Goal: Check status: Check status

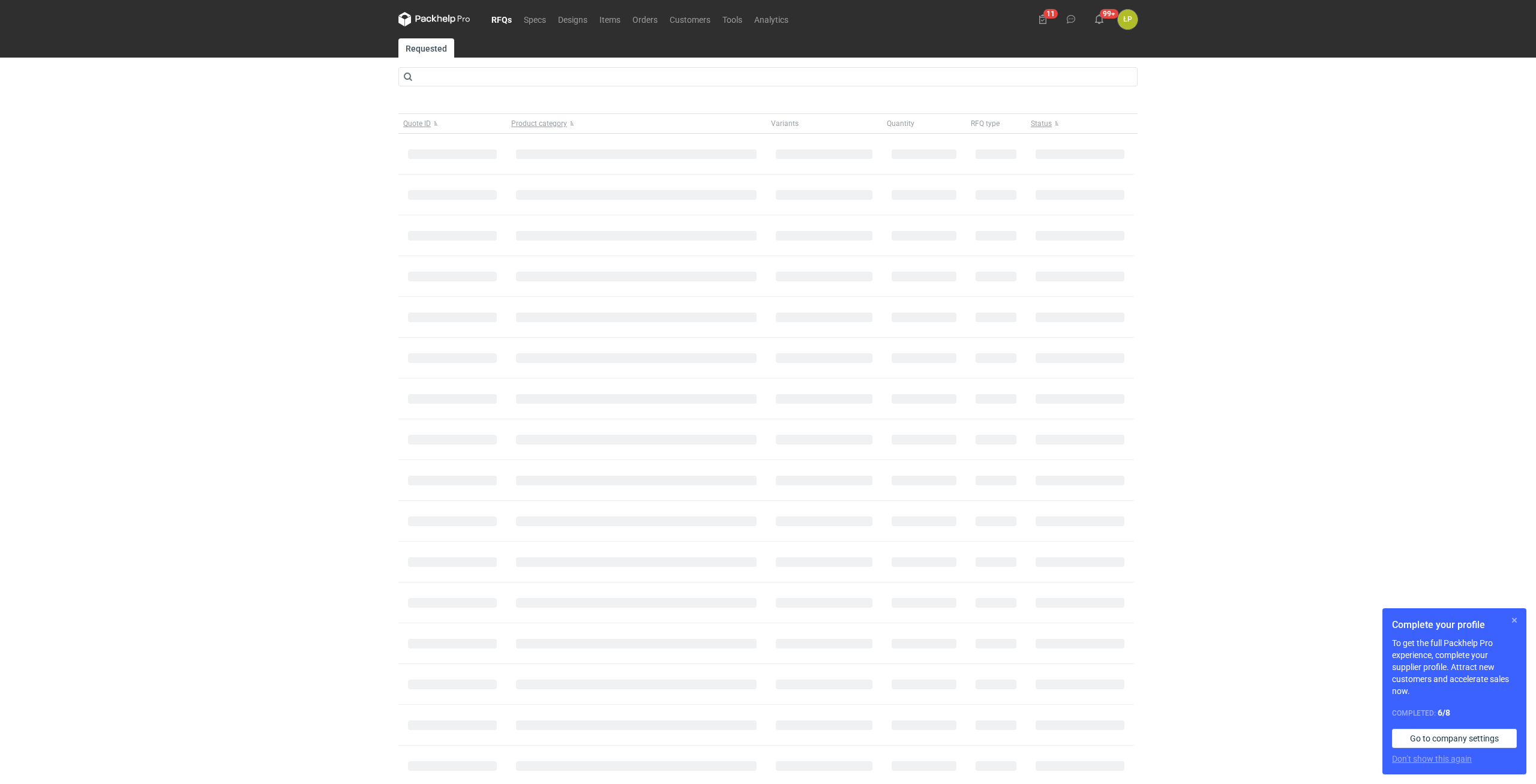
click at [1511, 621] on button "button" at bounding box center [1514, 620] width 15 height 15
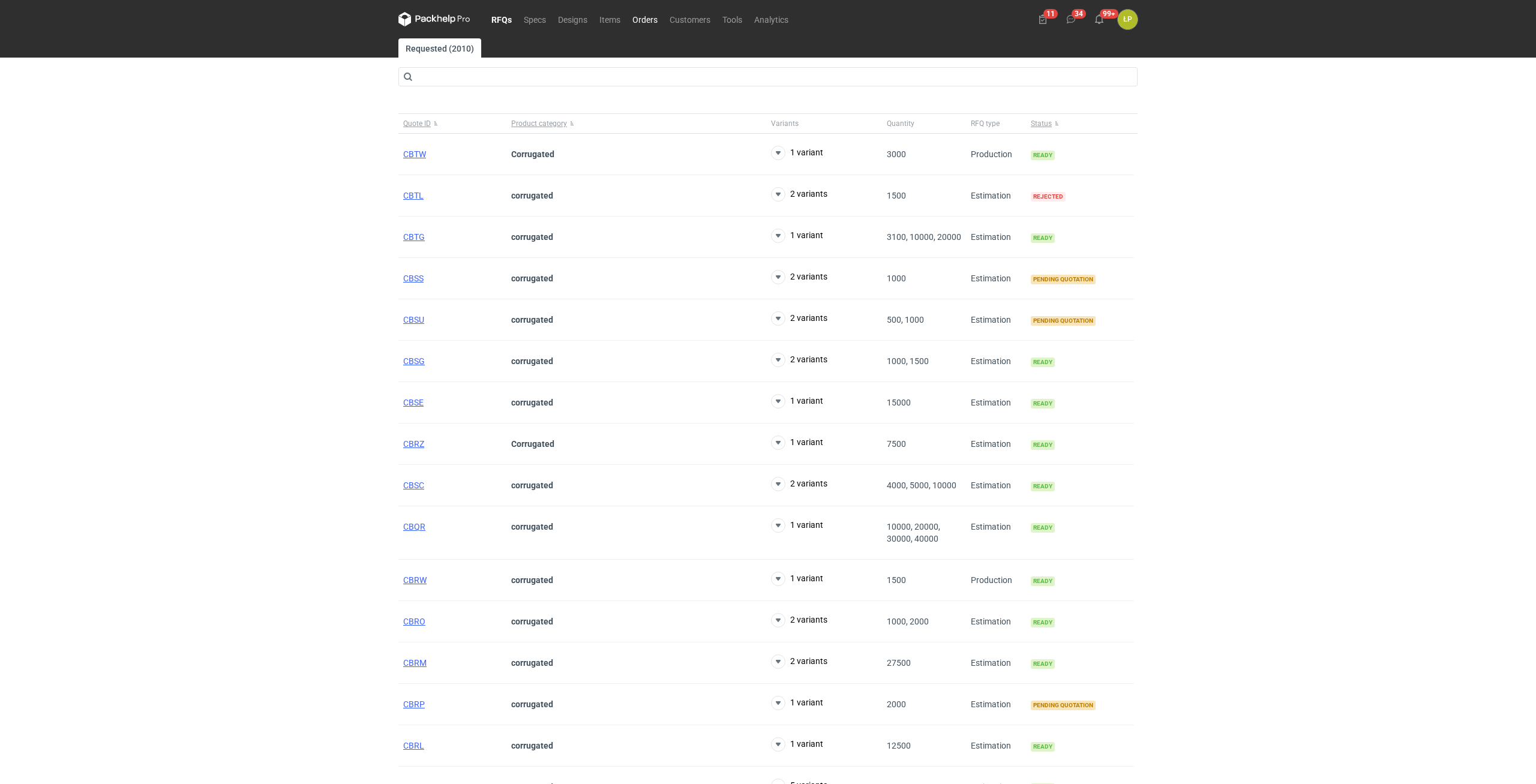
click at [646, 19] on link "Orders" at bounding box center [644, 19] width 37 height 15
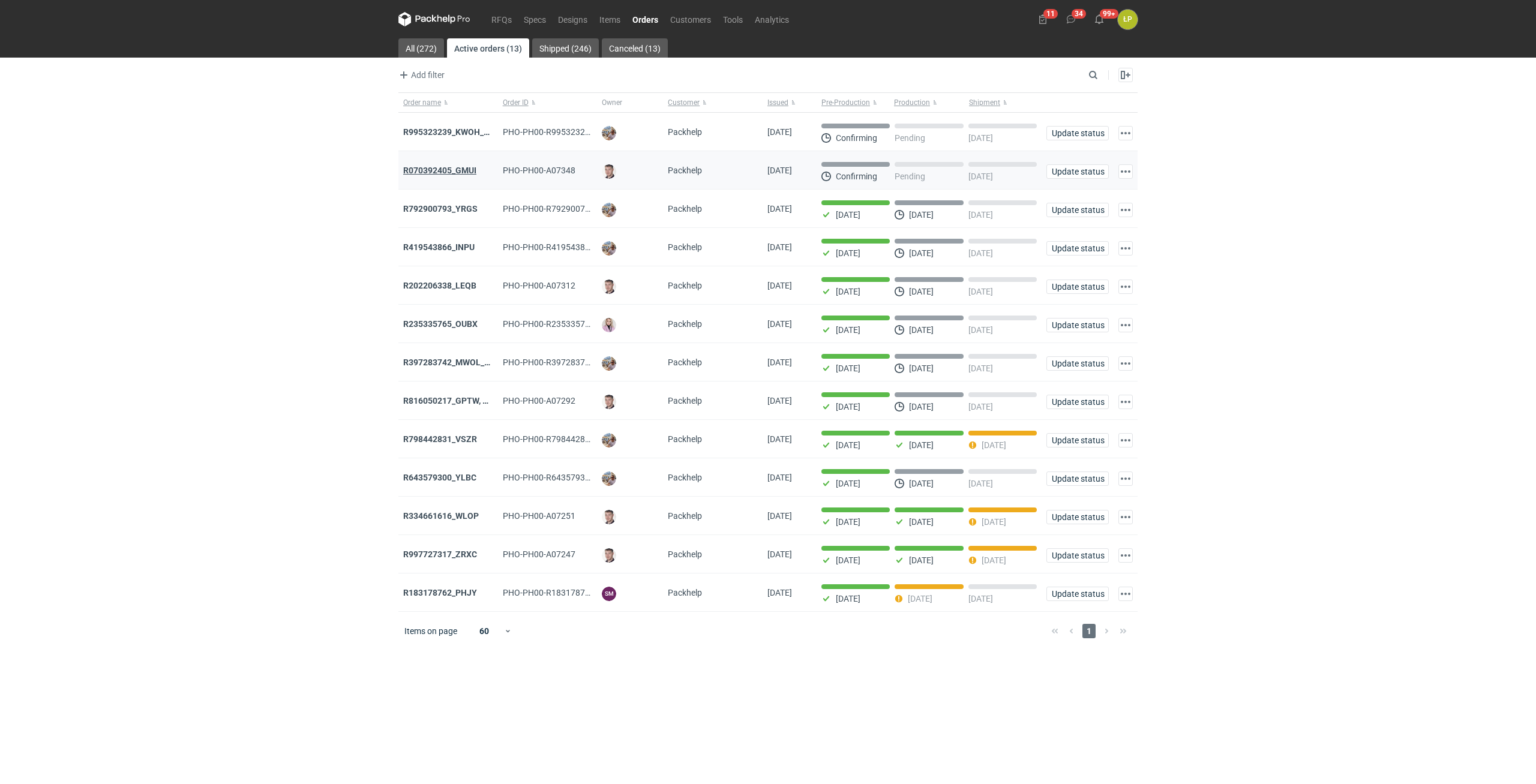
click at [472, 169] on strong "R070392405_GMUI" at bounding box center [440, 170] width 74 height 10
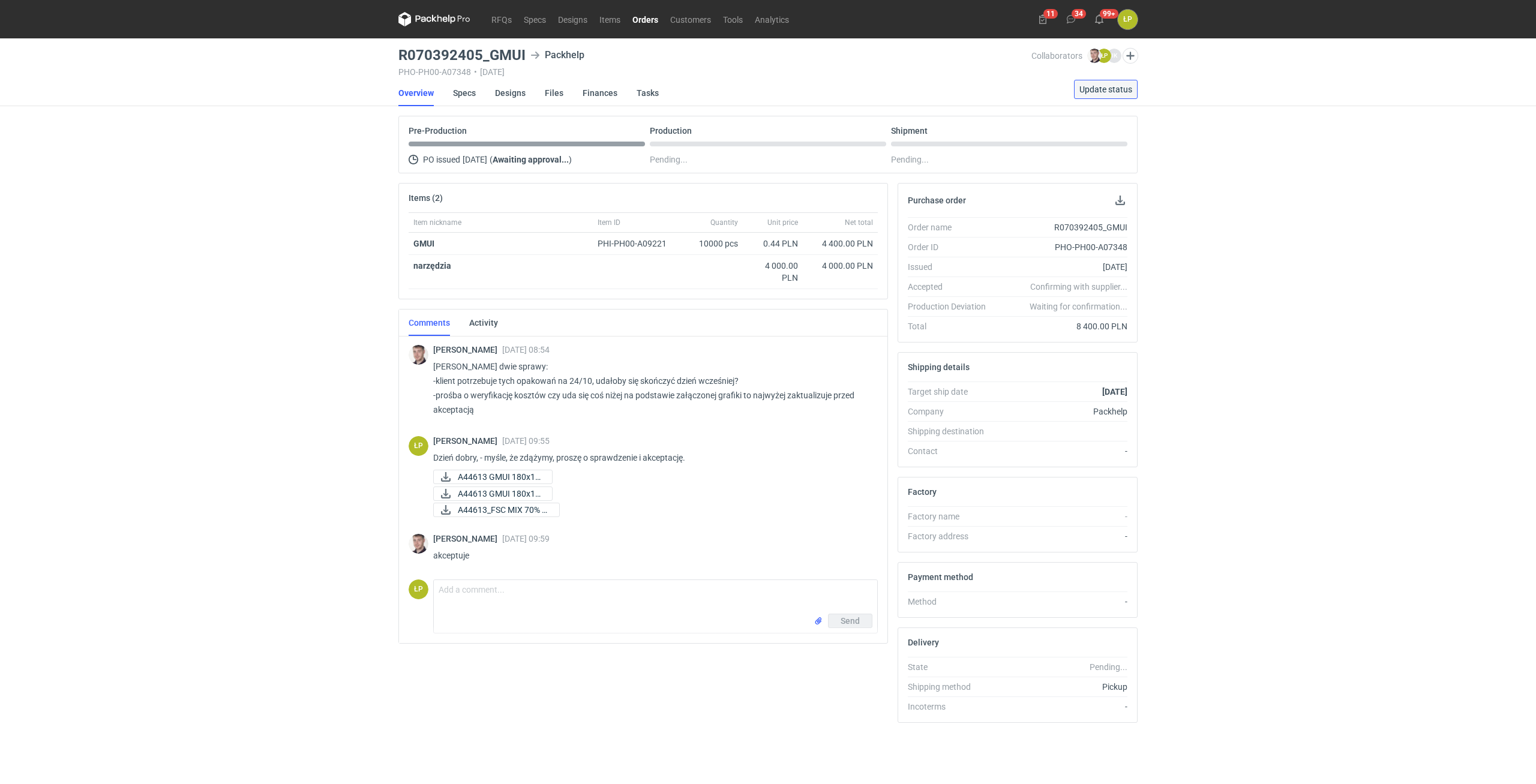
click at [1095, 93] on span "Update status" at bounding box center [1106, 89] width 53 height 9
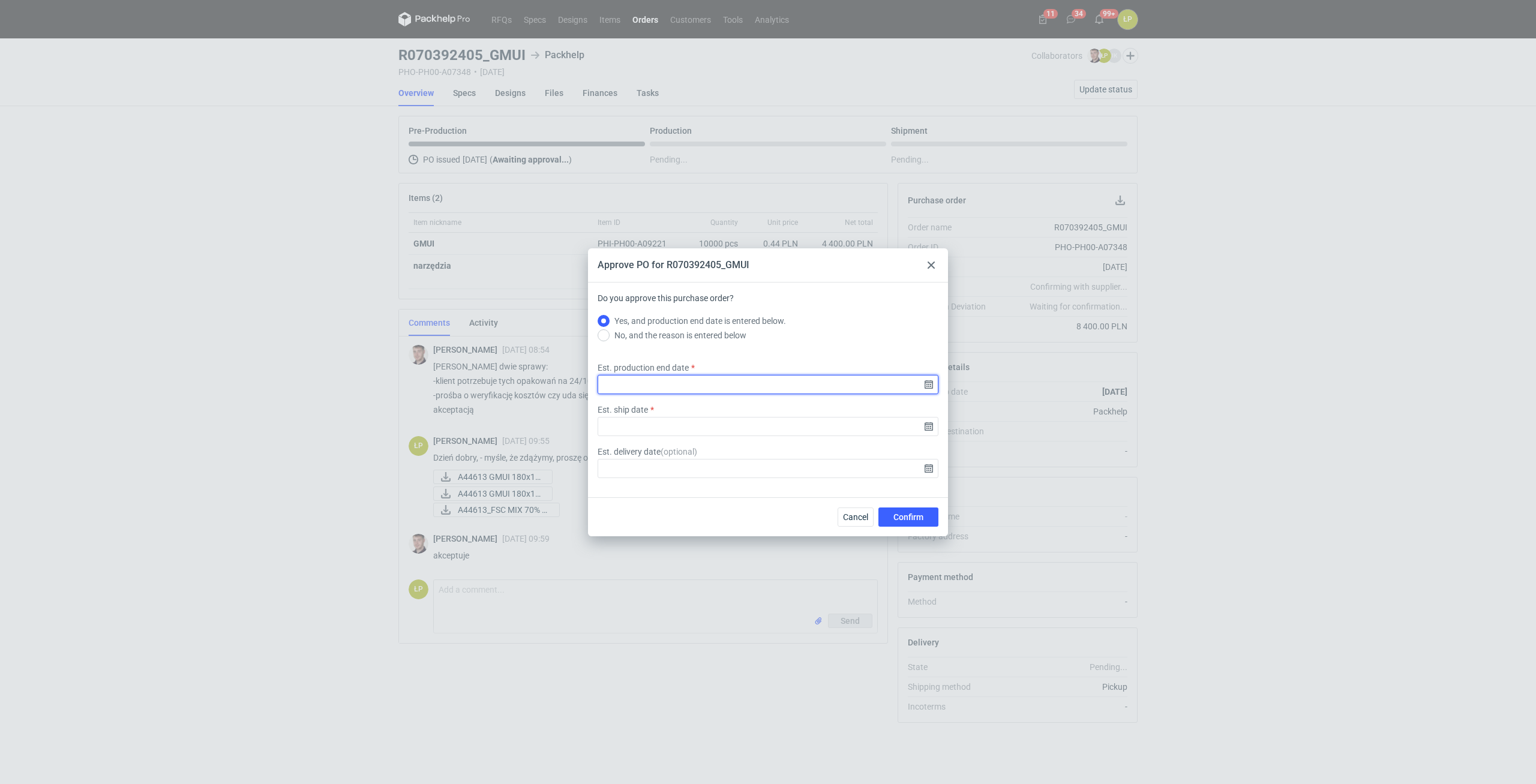
click at [926, 385] on input "Est. production end date" at bounding box center [768, 384] width 341 height 19
click at [788, 411] on span "23" at bounding box center [787, 410] width 10 height 12
type input "[DATE]"
click at [931, 425] on input "Est. ship date" at bounding box center [768, 427] width 341 height 19
click at [791, 411] on span "23" at bounding box center [787, 410] width 10 height 12
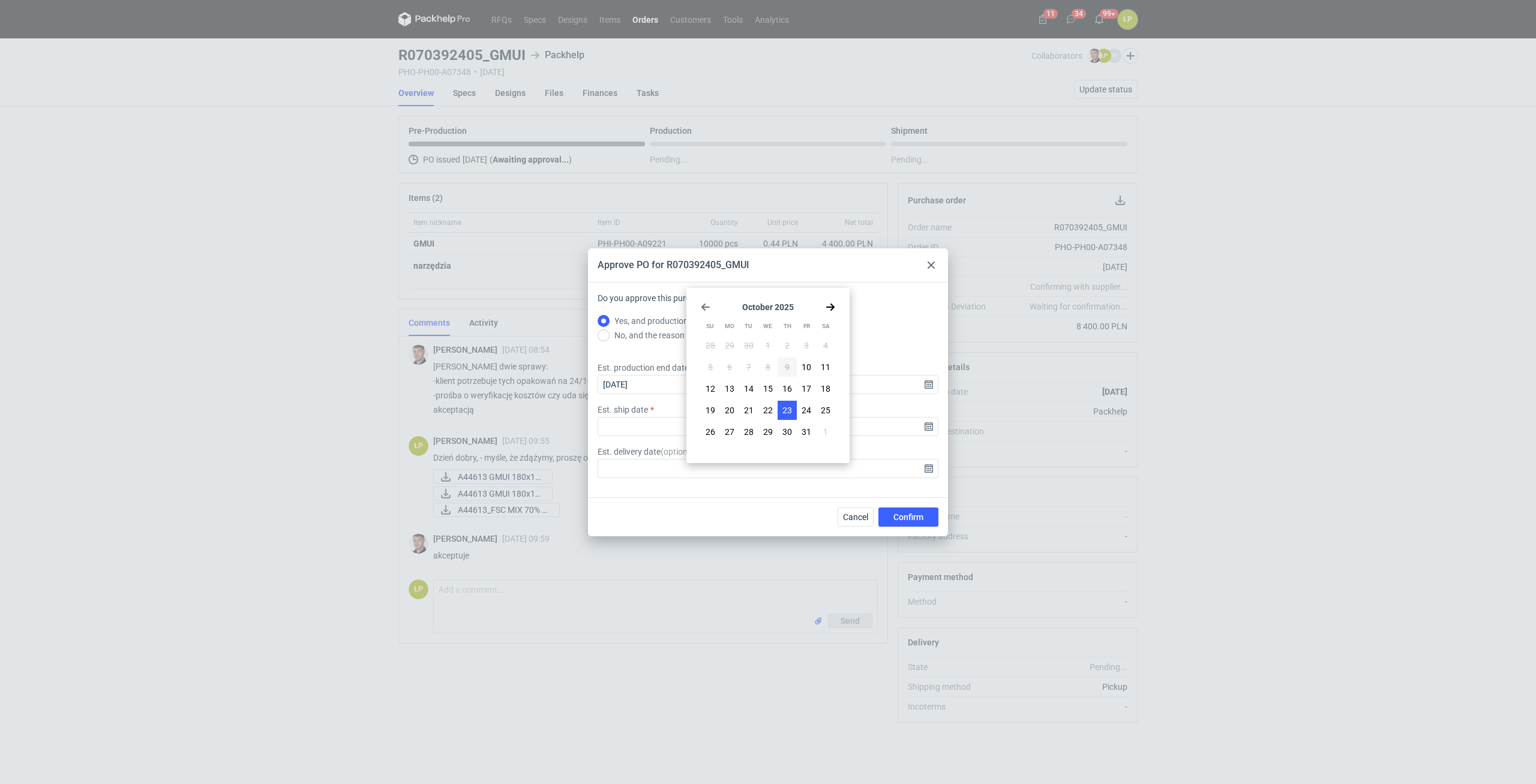
type input "[DATE]"
click at [929, 461] on input "Est. delivery date ( optional )" at bounding box center [768, 468] width 341 height 19
click at [929, 466] on input "Est. delivery date ( optional )" at bounding box center [768, 468] width 341 height 19
click at [911, 503] on div "Cancel Confirm" at bounding box center [768, 516] width 360 height 39
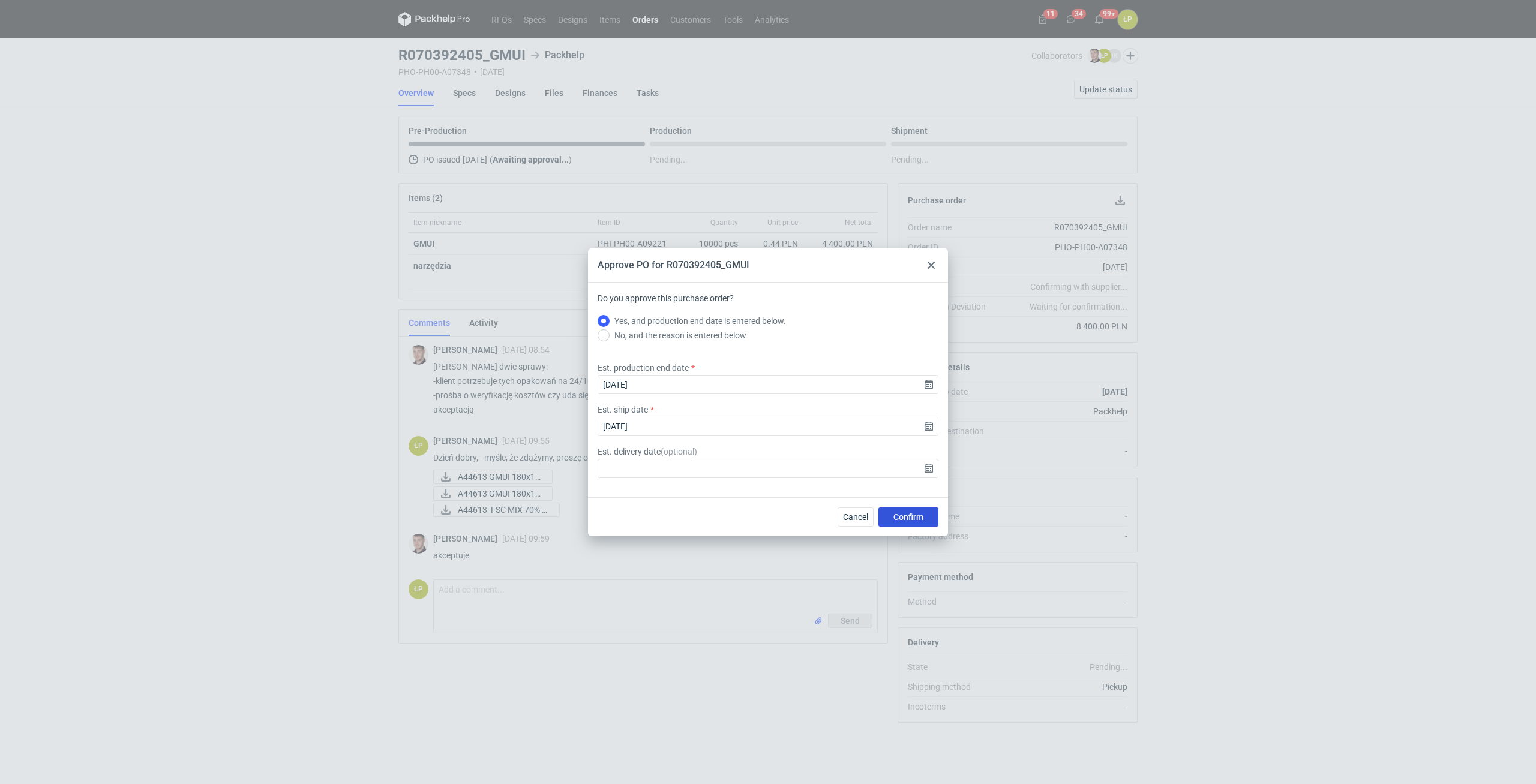
click at [911, 512] on span "Confirm" at bounding box center [908, 517] width 30 height 9
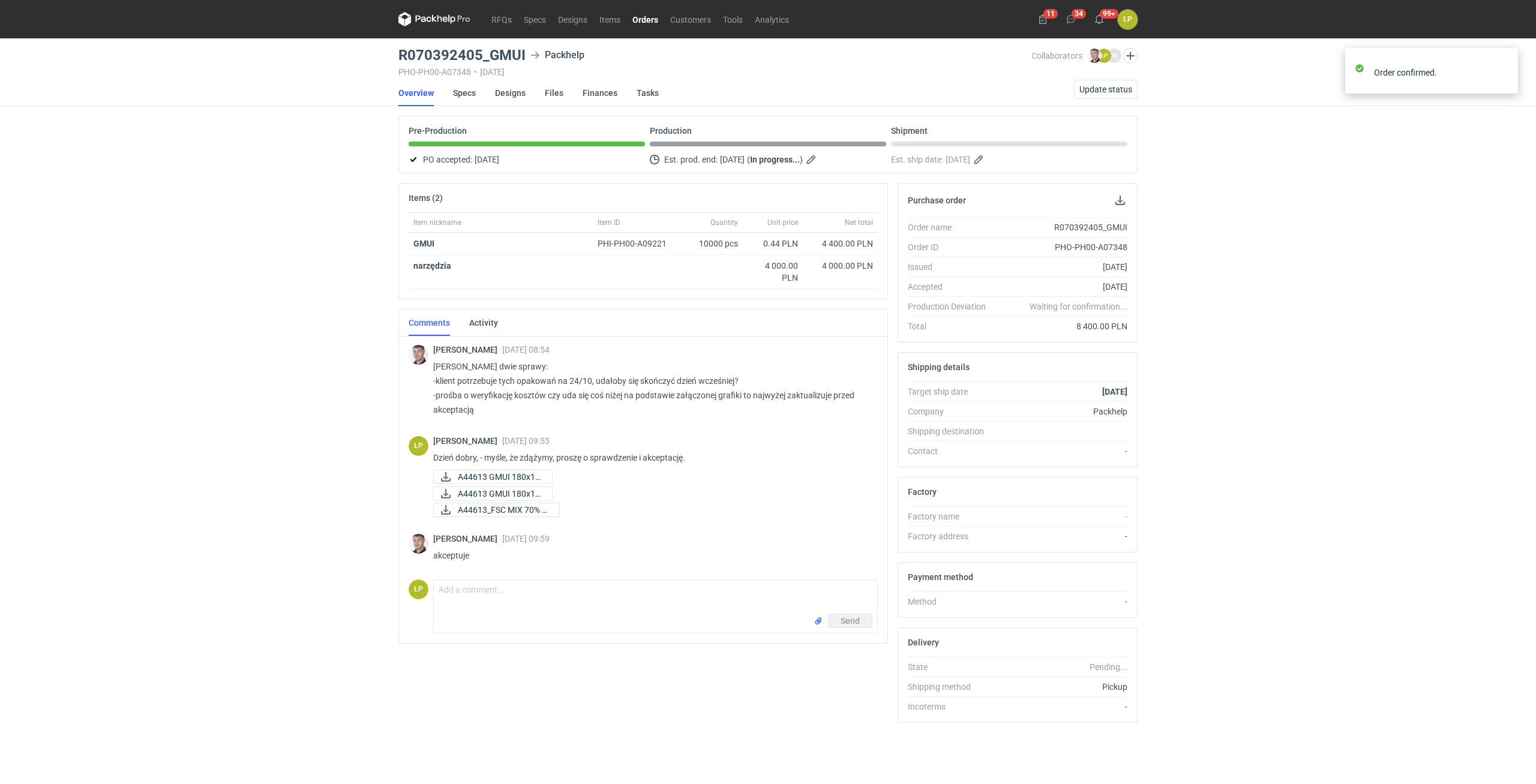
click at [645, 12] on link "Orders" at bounding box center [645, 19] width 38 height 15
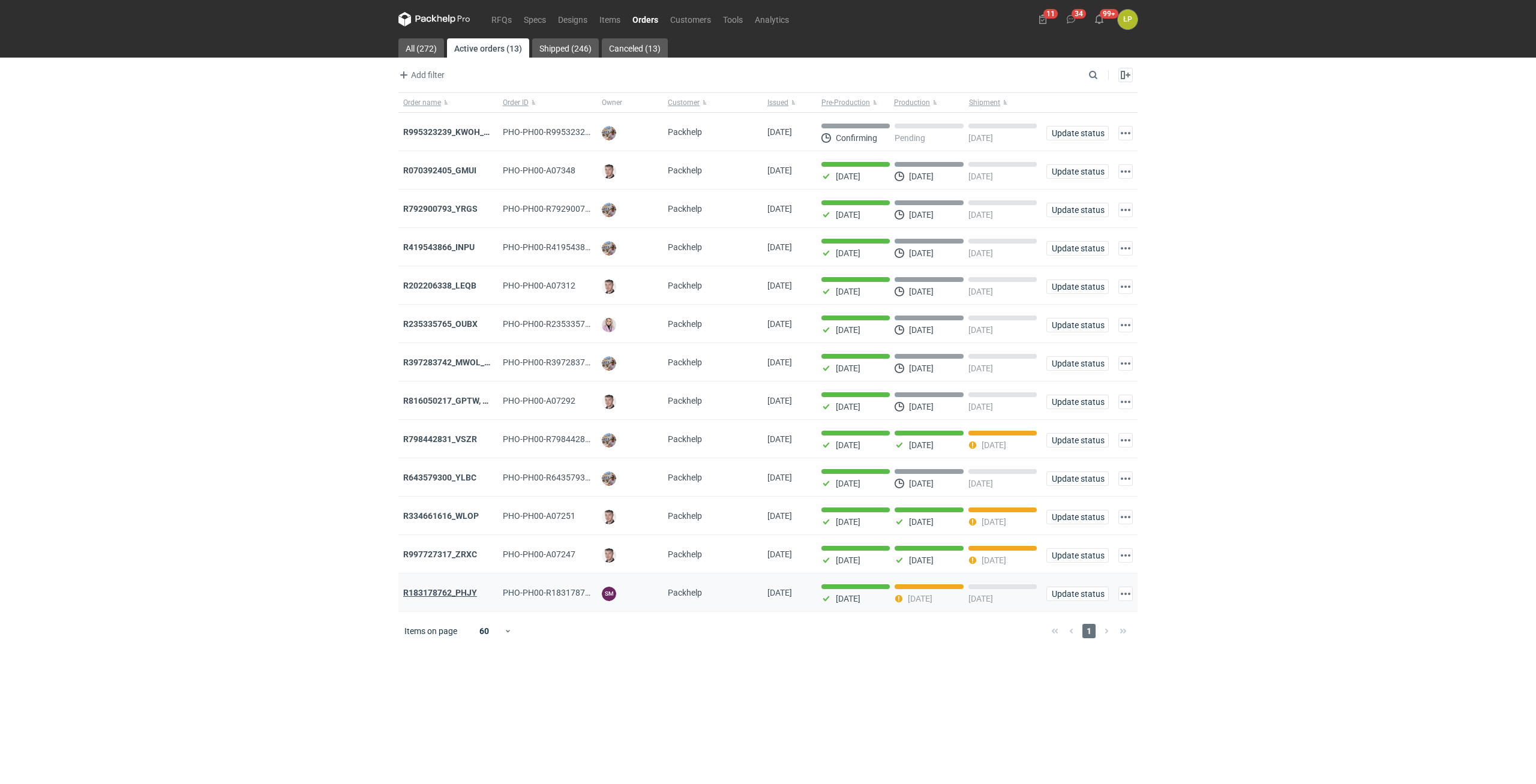
click at [429, 596] on strong "R183178762_PHJY" at bounding box center [440, 592] width 74 height 10
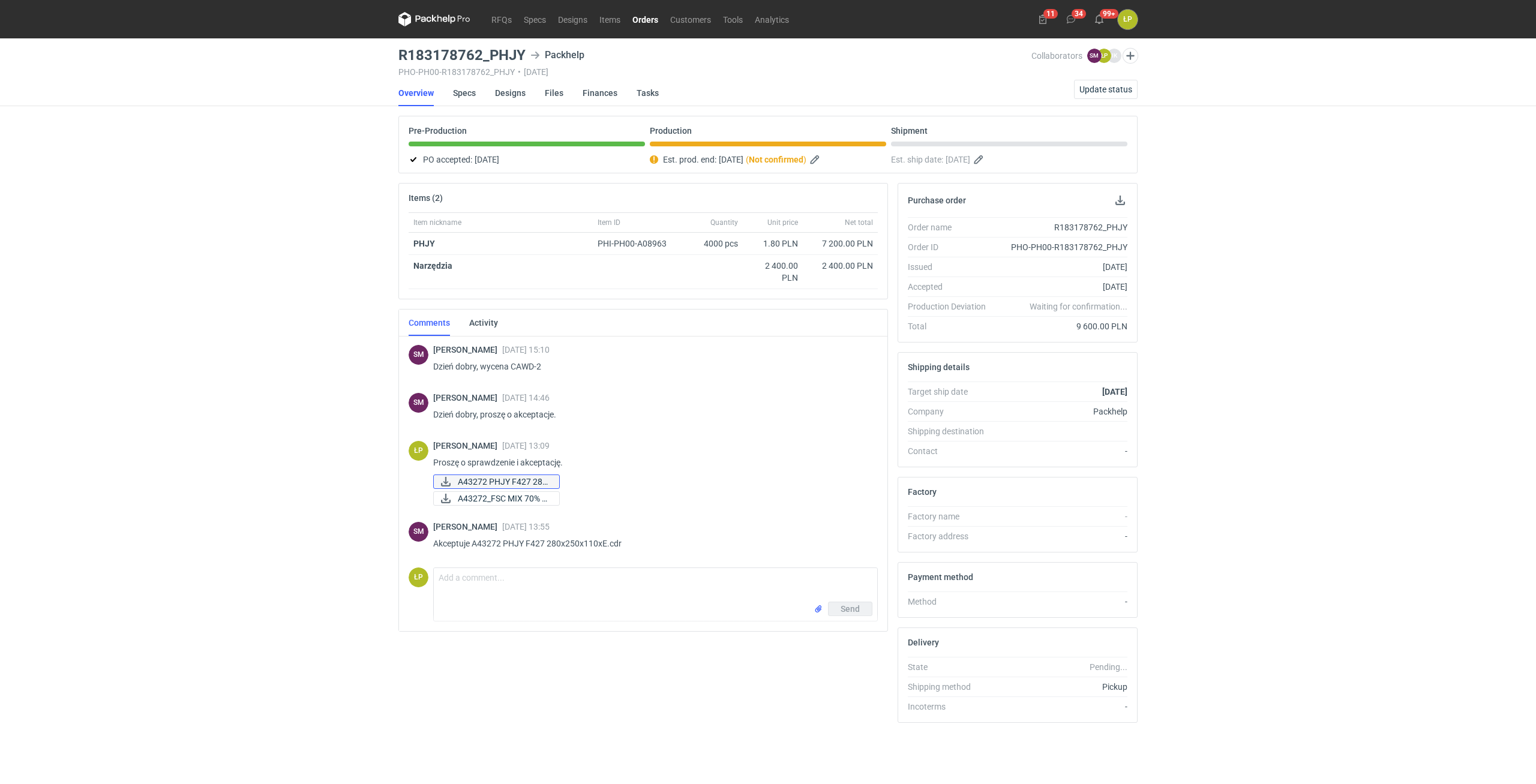
click at [490, 484] on span "A43272 PHJY F427 280..." at bounding box center [504, 481] width 92 height 13
click at [644, 22] on link "Orders" at bounding box center [645, 19] width 38 height 15
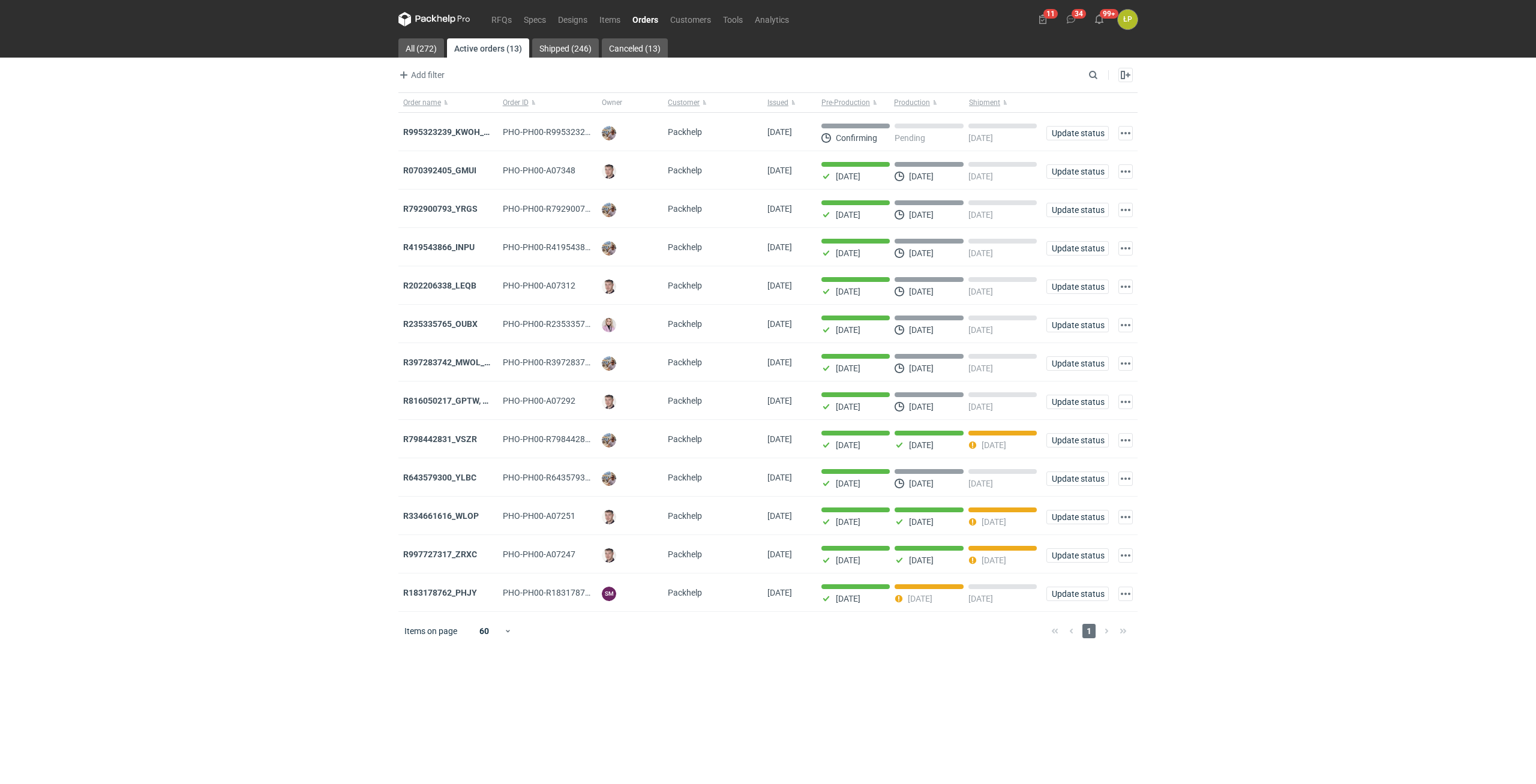
click at [1181, 608] on div "RFQs Specs Designs Items Orders Customers Tools Analytics 11 34 99+ ŁP [PERSON_…" at bounding box center [768, 392] width 1536 height 784
